Goal: Complete application form: Complete application form

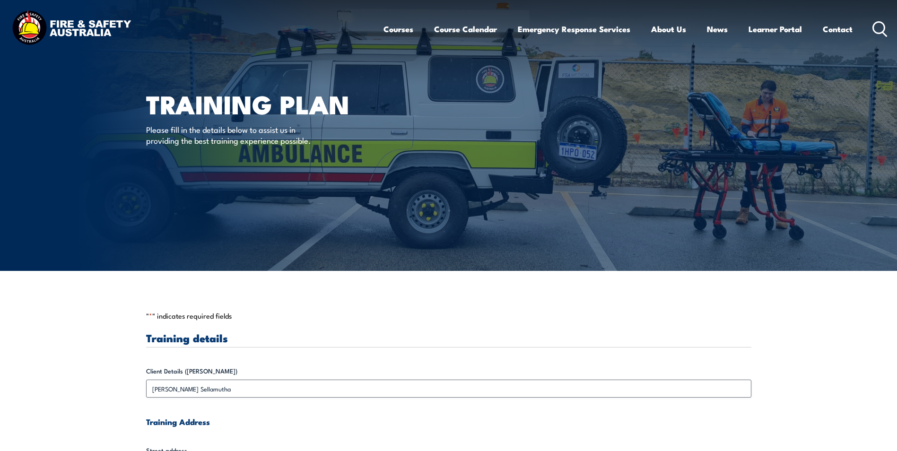
scroll to position [126, 0]
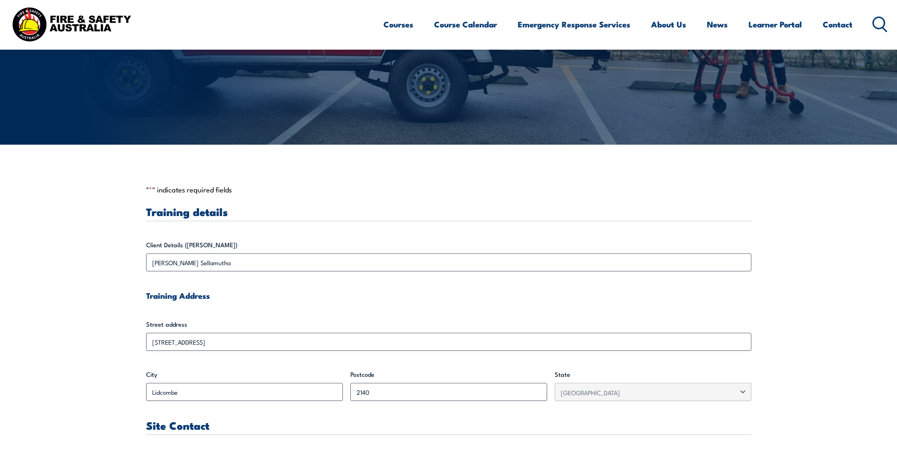
drag, startPoint x: 518, startPoint y: 197, endPoint x: 444, endPoint y: 230, distance: 81.5
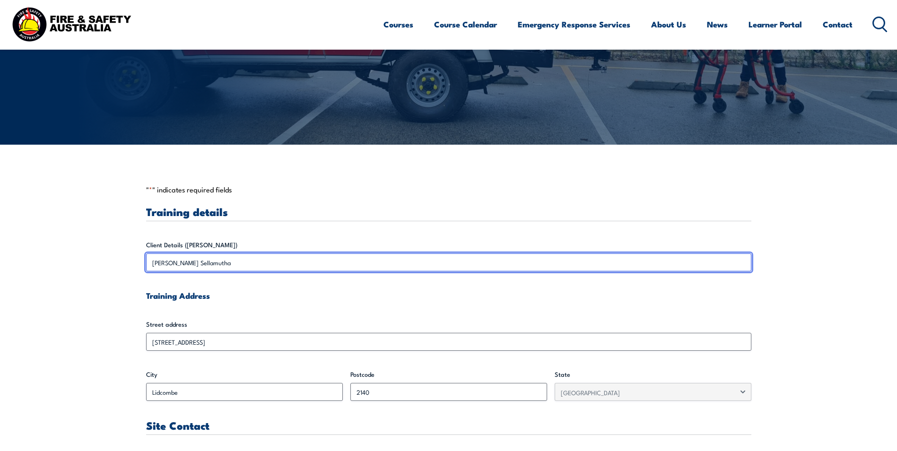
click at [222, 261] on input "[PERSON_NAME] Sellamutha" at bounding box center [448, 263] width 605 height 18
click at [223, 266] on input "[PERSON_NAME] Sellamutha" at bounding box center [448, 263] width 605 height 18
click at [216, 266] on input "[PERSON_NAME] Sellamutha" at bounding box center [448, 263] width 605 height 18
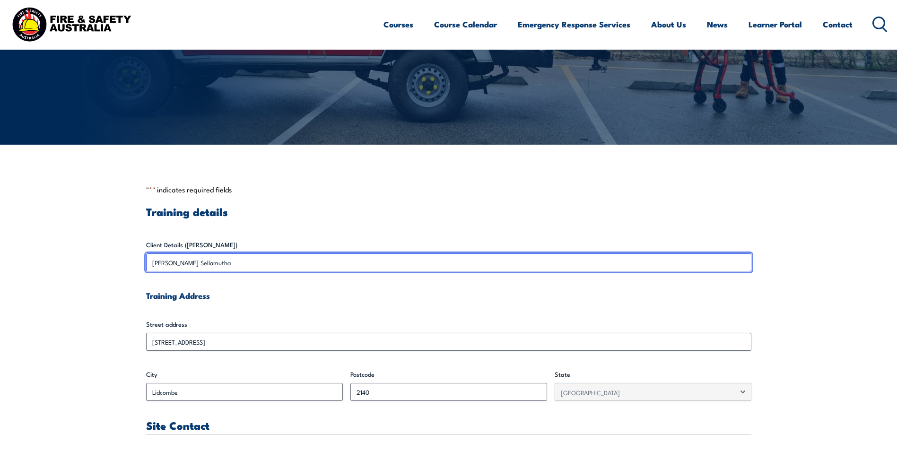
click at [218, 265] on input "[PERSON_NAME] Sellamutha" at bounding box center [448, 263] width 605 height 18
click at [200, 264] on input "[PERSON_NAME] Sellamutha" at bounding box center [448, 263] width 605 height 18
click at [202, 263] on input "[PERSON_NAME] Sellamutha" at bounding box center [448, 263] width 605 height 18
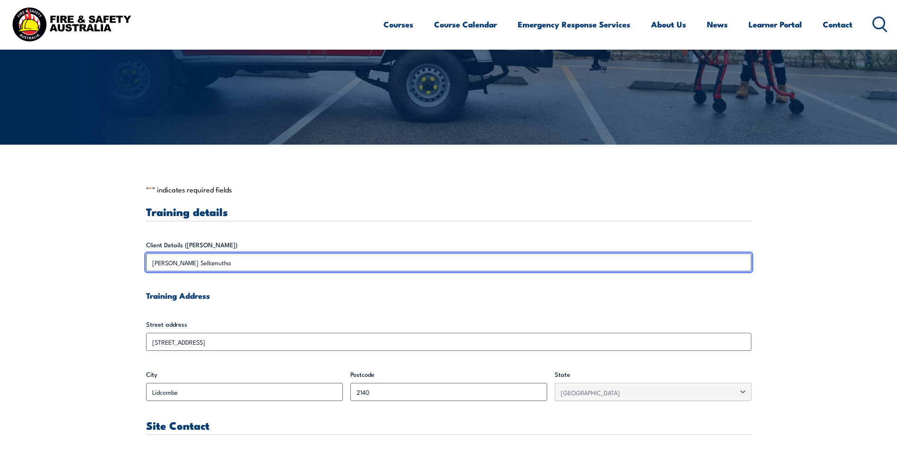
click at [205, 263] on input "[PERSON_NAME] Sellamutha" at bounding box center [448, 263] width 605 height 18
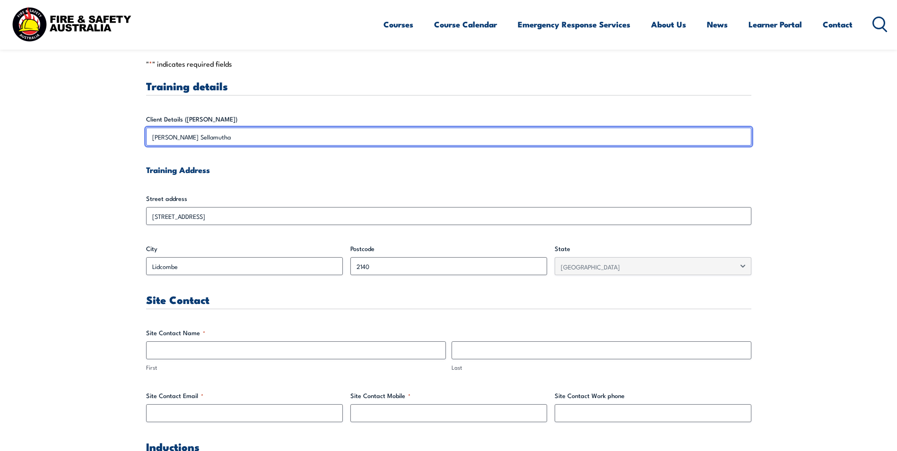
click at [199, 138] on input "[PERSON_NAME] Sellamutha" at bounding box center [448, 137] width 605 height 18
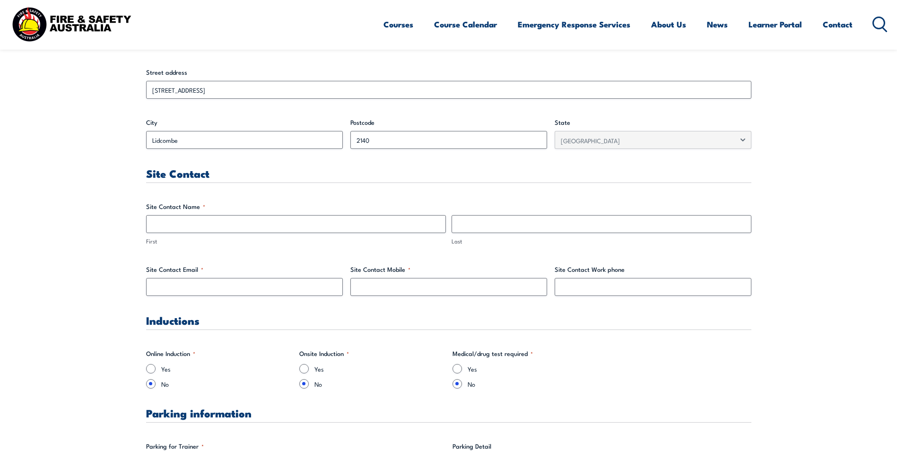
scroll to position [0, 0]
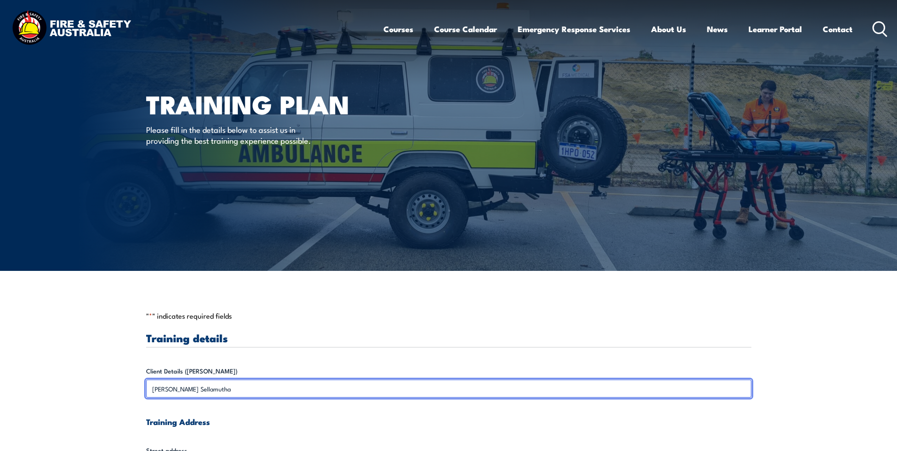
click at [217, 390] on input "[PERSON_NAME] Sellamutha" at bounding box center [448, 389] width 605 height 18
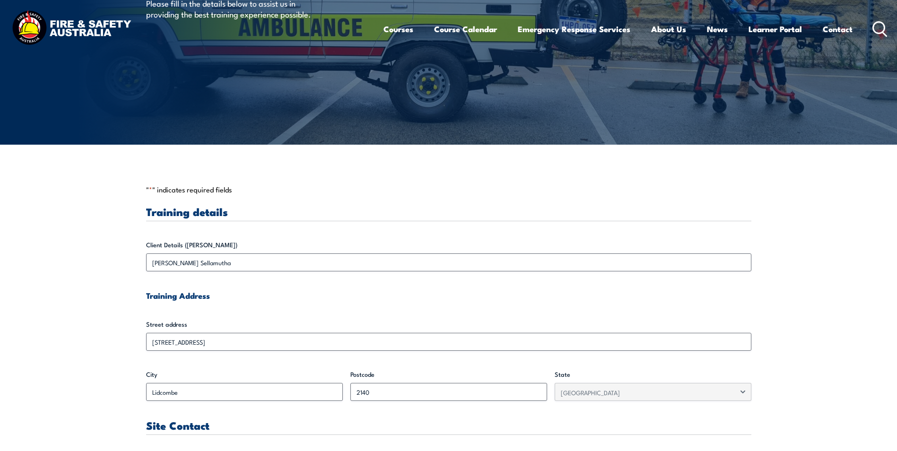
scroll to position [252, 0]
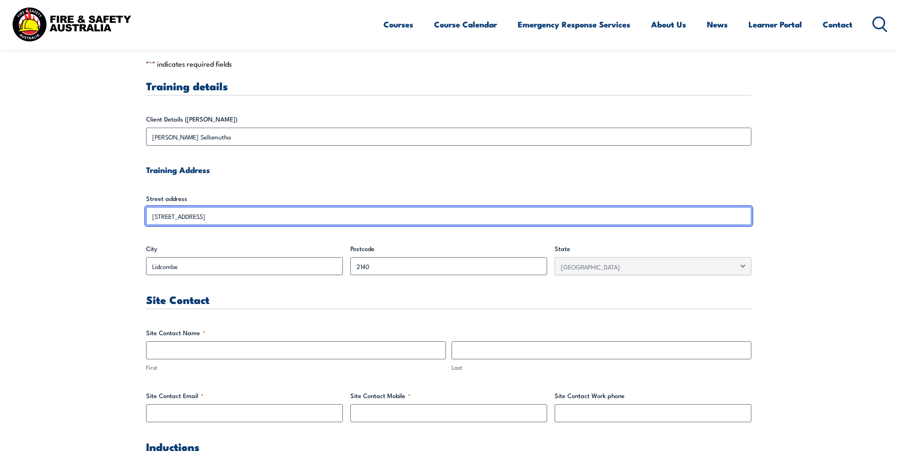
click at [208, 212] on input "[STREET_ADDRESS]" at bounding box center [448, 216] width 605 height 18
click at [209, 216] on input "[STREET_ADDRESS]" at bounding box center [448, 216] width 605 height 18
drag, startPoint x: 210, startPoint y: 216, endPoint x: 158, endPoint y: 213, distance: 51.1
click at [158, 213] on input "[STREET_ADDRESS]" at bounding box center [448, 216] width 605 height 18
